Goal: Information Seeking & Learning: Learn about a topic

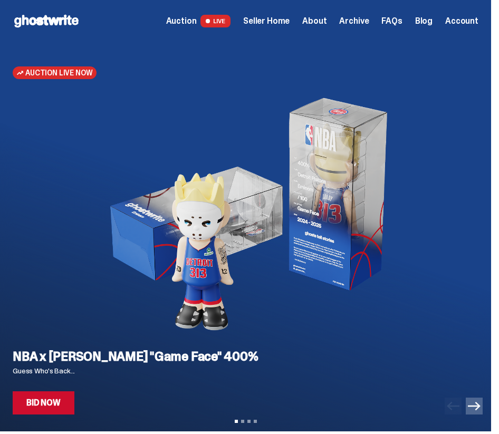
click at [270, 23] on span "Seller Home" at bounding box center [266, 21] width 46 height 8
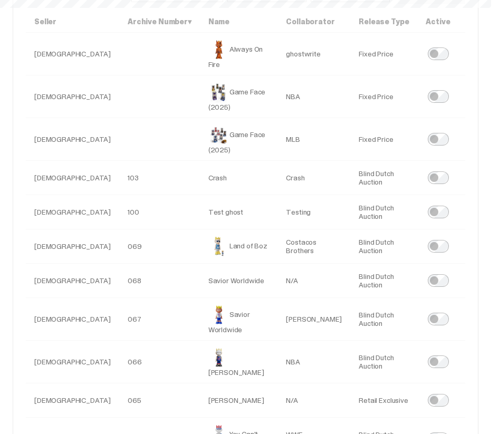
select select
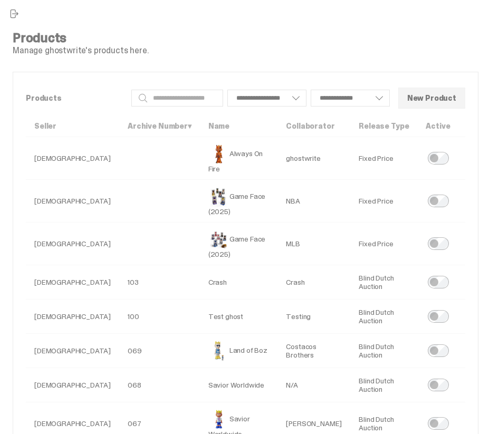
click at [11, 15] on span "close sidebar" at bounding box center [13, 13] width 11 height 11
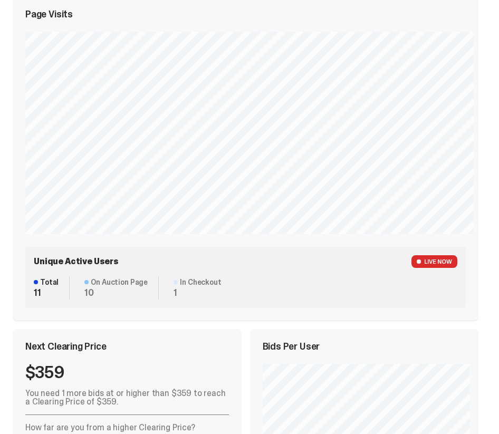
scroll to position [615, 0]
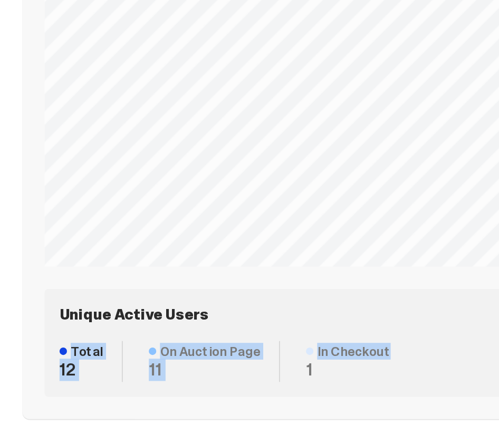
drag, startPoint x: 41, startPoint y: 285, endPoint x: 214, endPoint y: 291, distance: 173.0
click at [214, 291] on div "Total 12 On Auction Page 11 In Checkout 1" at bounding box center [245, 293] width 423 height 23
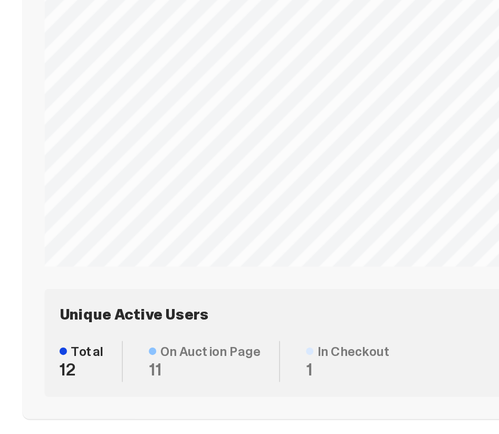
click at [205, 294] on dd "1" at bounding box center [196, 297] width 47 height 9
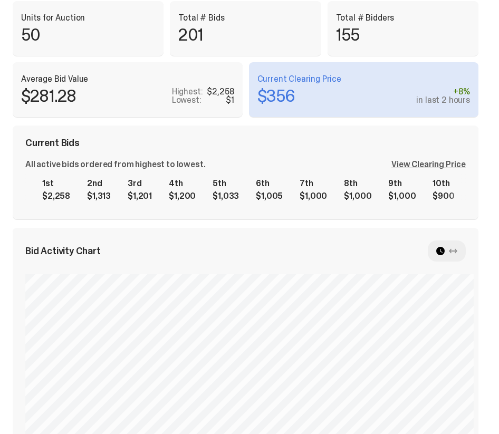
scroll to position [0, 0]
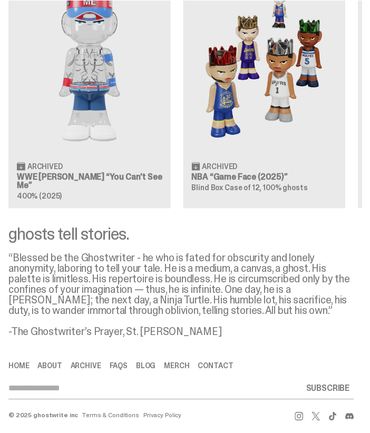
scroll to position [3323, 0]
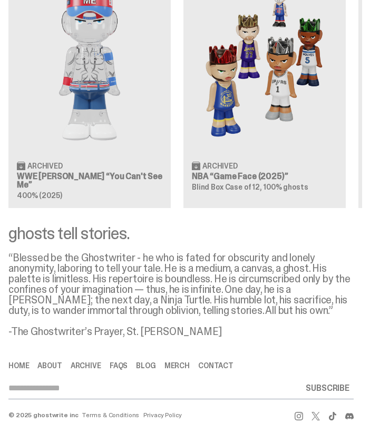
click at [201, 272] on div "“Blessed be the Ghostwriter - he who is fated for obscurity and lonely anonymit…" at bounding box center [180, 295] width 345 height 84
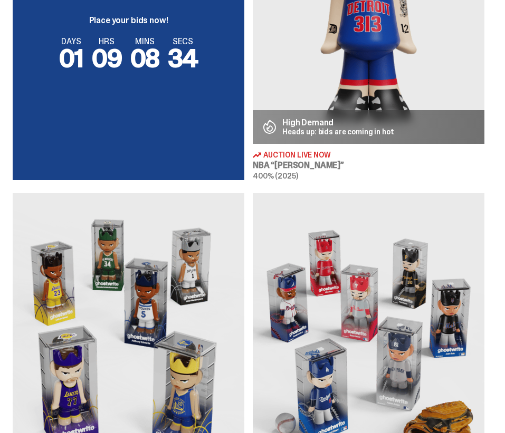
scroll to position [337, 0]
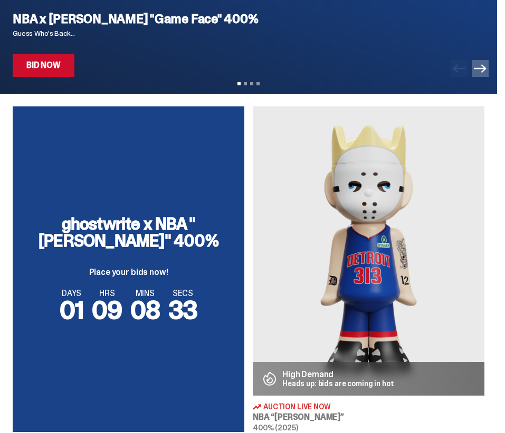
click at [364, 211] on img at bounding box center [368, 250] width 231 height 289
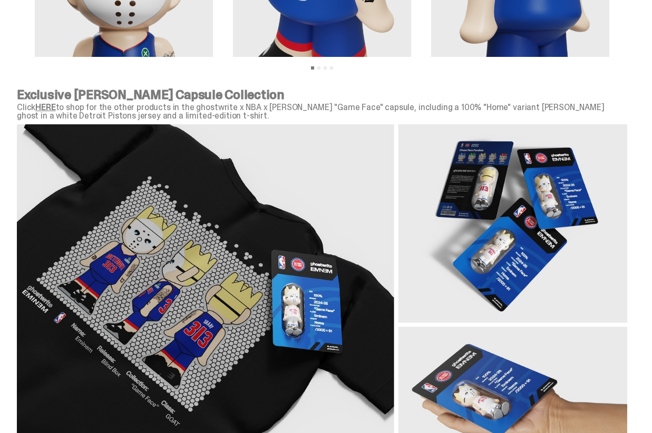
scroll to position [1195, 0]
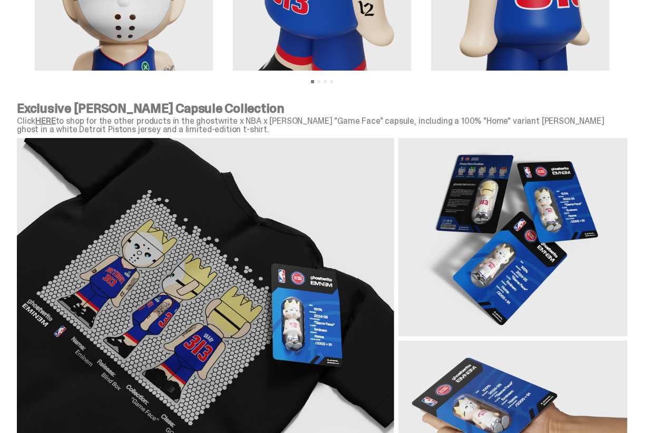
click at [47, 124] on link "HERE" at bounding box center [45, 120] width 20 height 11
click at [53, 118] on link "HERE" at bounding box center [45, 120] width 20 height 11
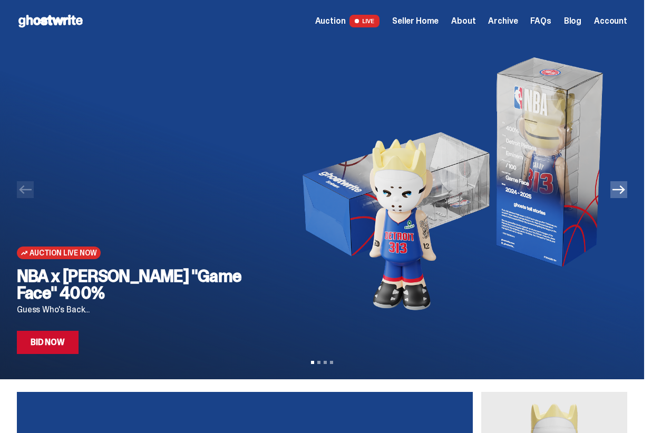
click at [417, 228] on img at bounding box center [449, 184] width 323 height 285
click at [53, 344] on link "Bid Now" at bounding box center [48, 342] width 62 height 23
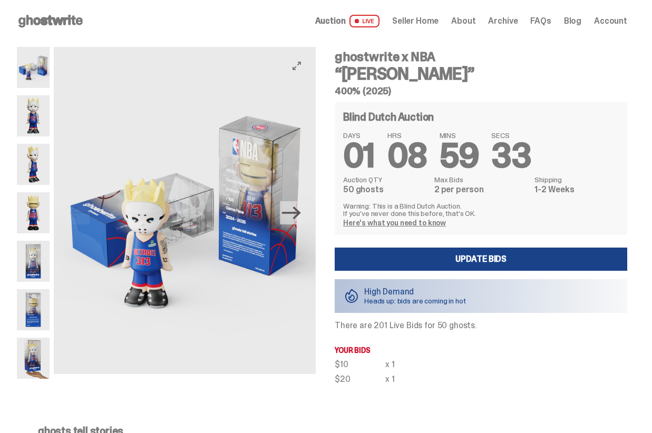
click at [299, 215] on icon "Next" at bounding box center [291, 212] width 18 height 18
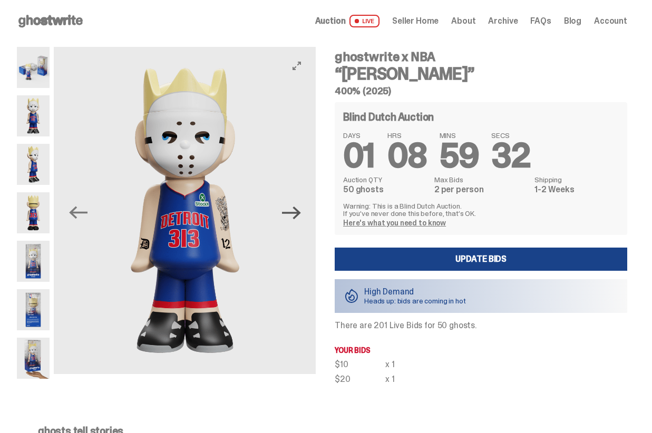
click at [299, 215] on icon "Next" at bounding box center [291, 212] width 18 height 18
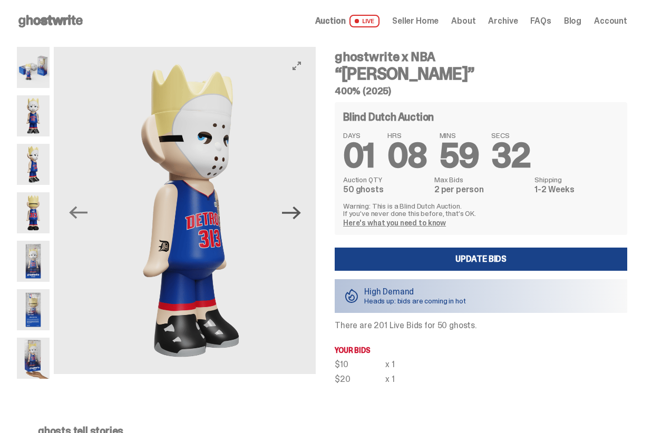
click at [299, 215] on icon "Next" at bounding box center [291, 212] width 18 height 18
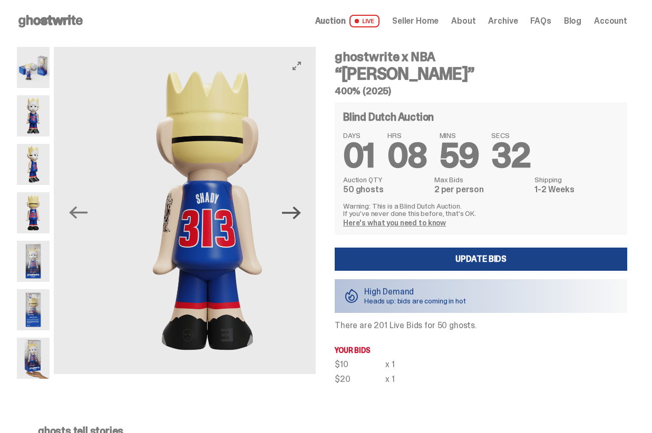
click at [299, 215] on icon "Next" at bounding box center [291, 212] width 18 height 18
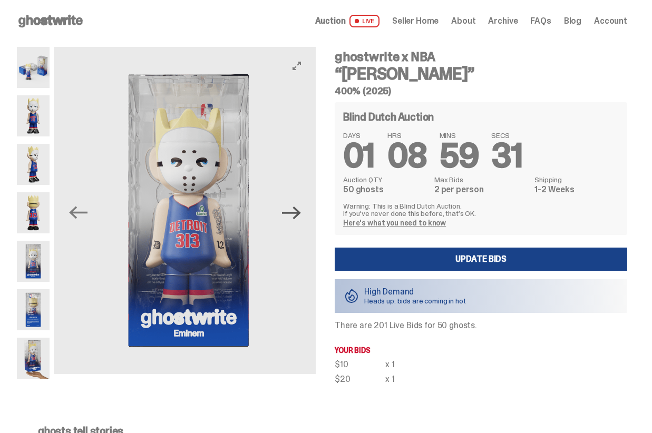
click at [299, 215] on icon "Next" at bounding box center [291, 212] width 18 height 18
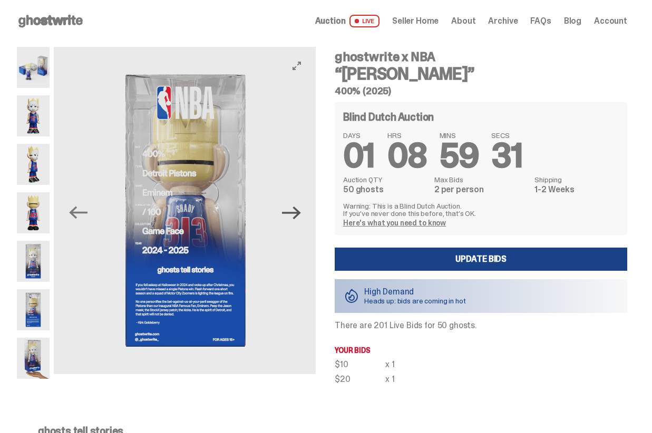
click at [299, 215] on icon "Next" at bounding box center [291, 212] width 18 height 18
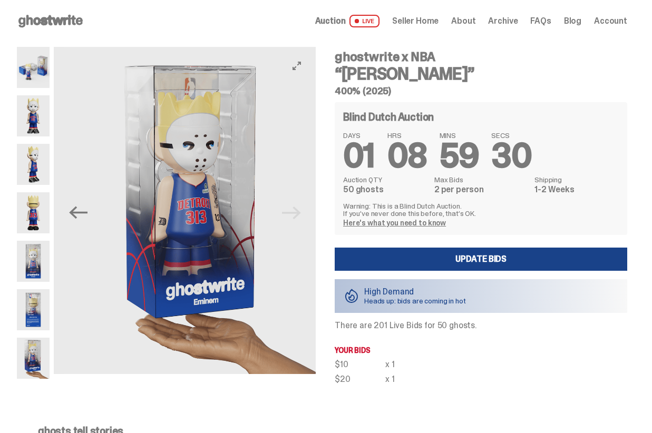
click at [299, 215] on img at bounding box center [195, 210] width 262 height 327
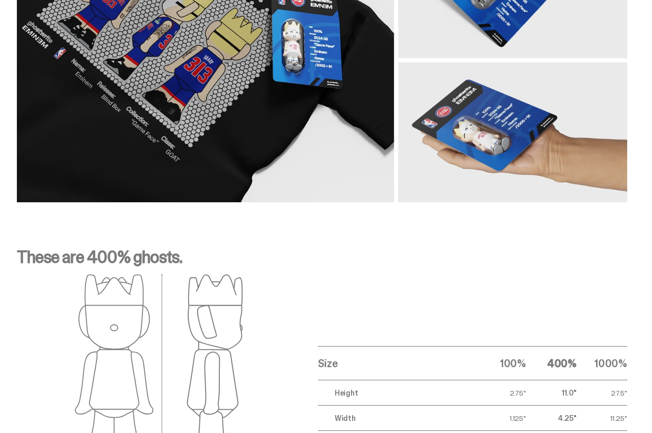
scroll to position [1236, 0]
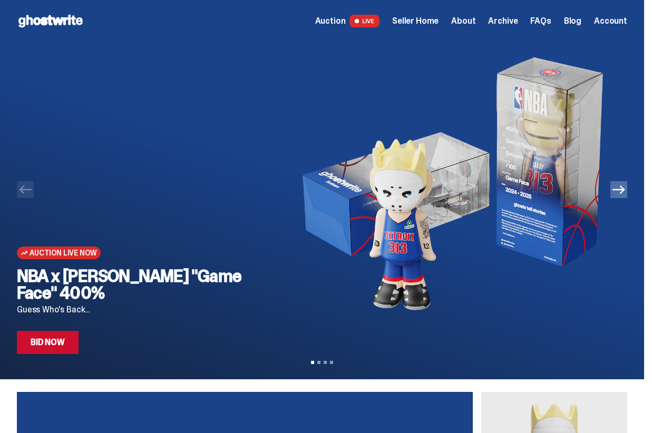
click at [625, 195] on icon "Next" at bounding box center [619, 189] width 13 height 13
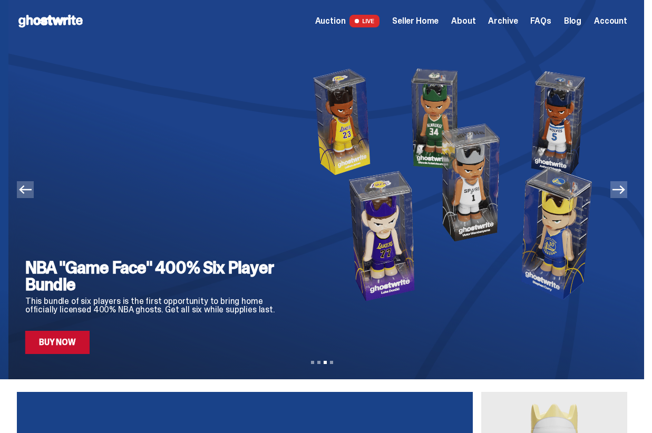
click at [625, 195] on icon "Next" at bounding box center [619, 189] width 13 height 13
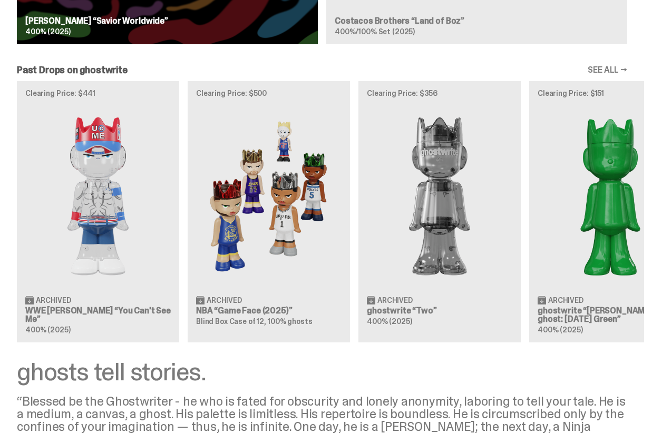
scroll to position [1101, 0]
